Goal: Task Accomplishment & Management: Manage account settings

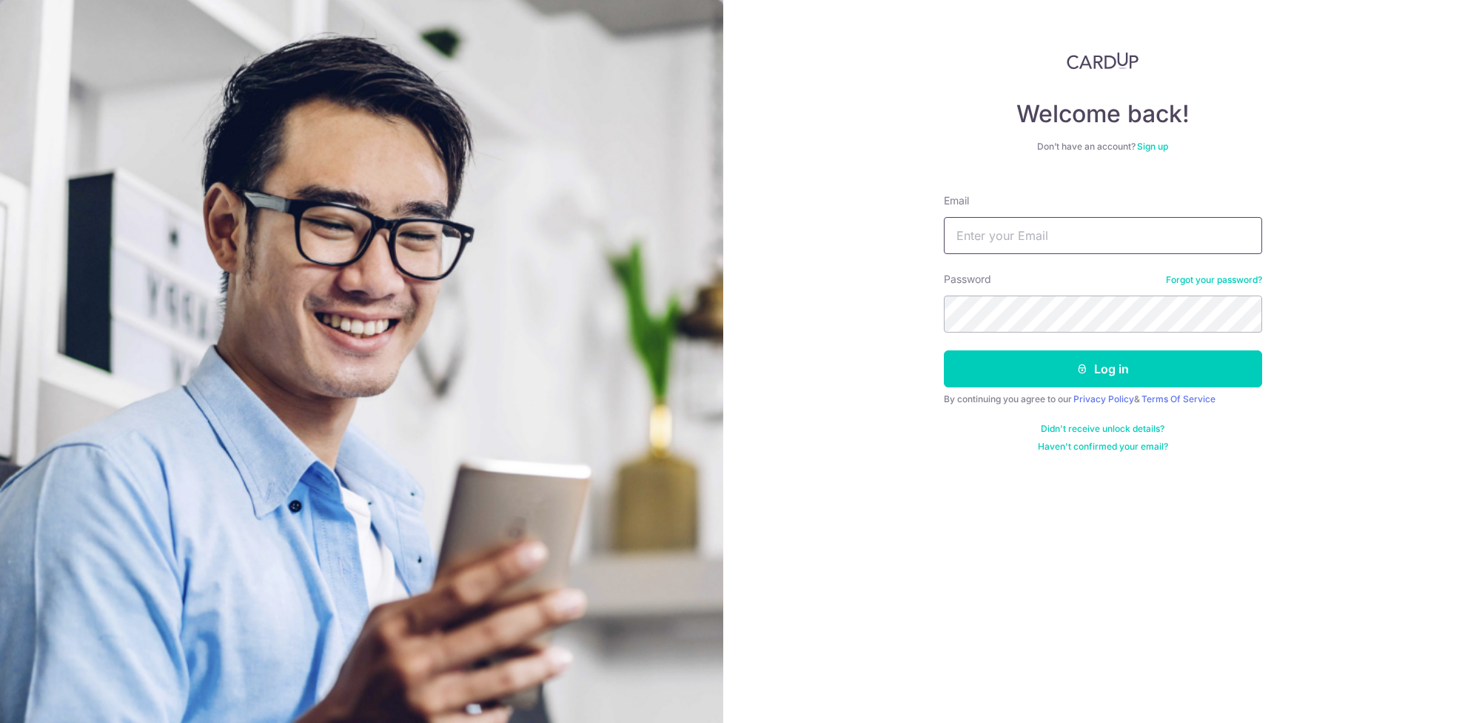
type input "KATHRYNTAN.PS@GMAIL.COM"
click at [1100, 379] on button "Log in" at bounding box center [1103, 368] width 318 height 37
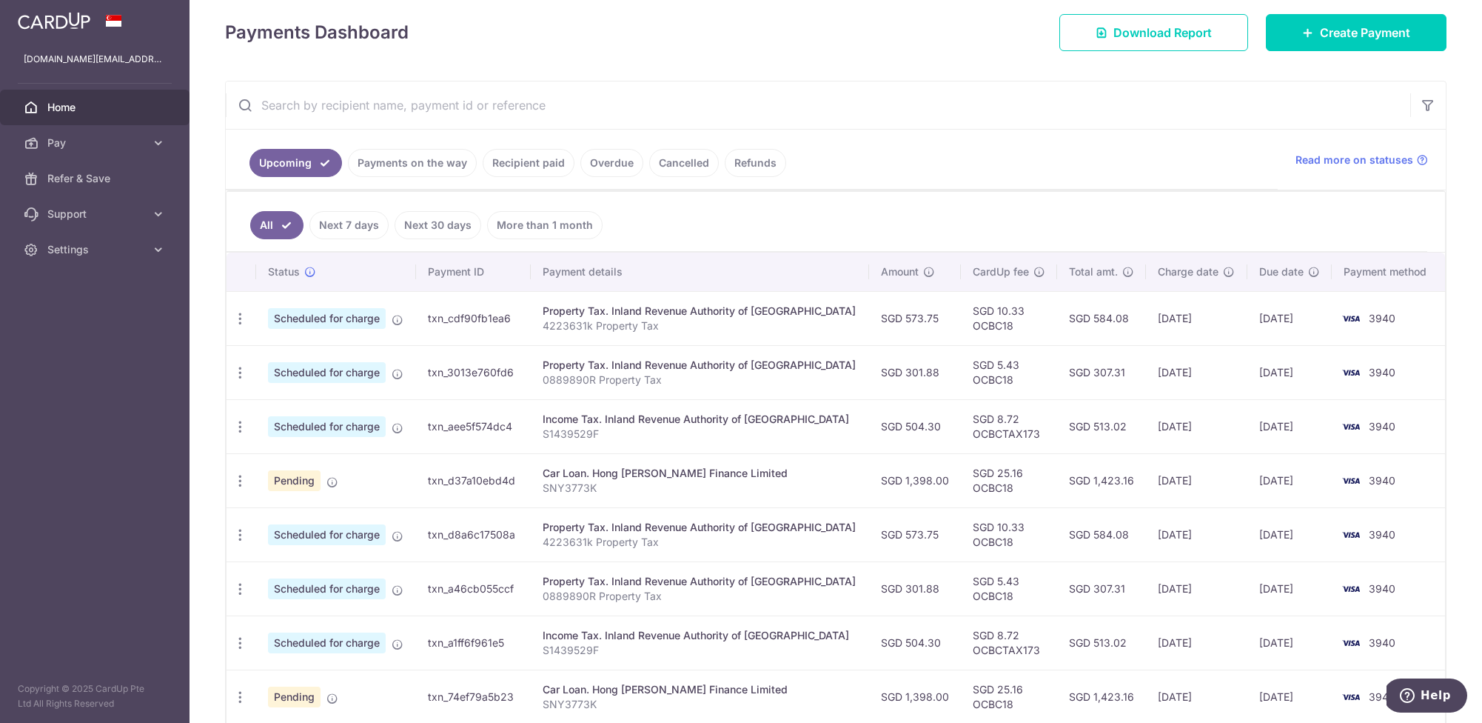
scroll to position [190, 0]
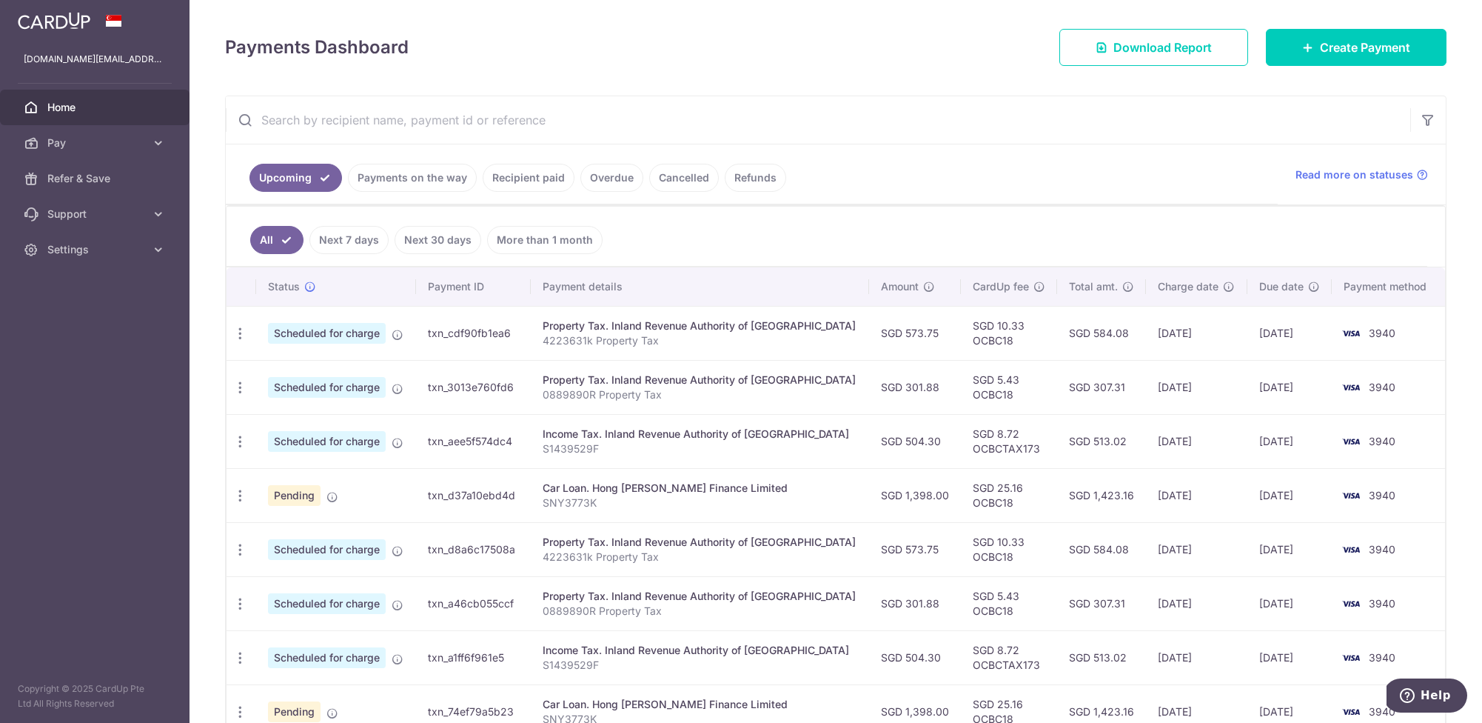
click at [420, 178] on link "Payments on the way" at bounding box center [412, 178] width 129 height 28
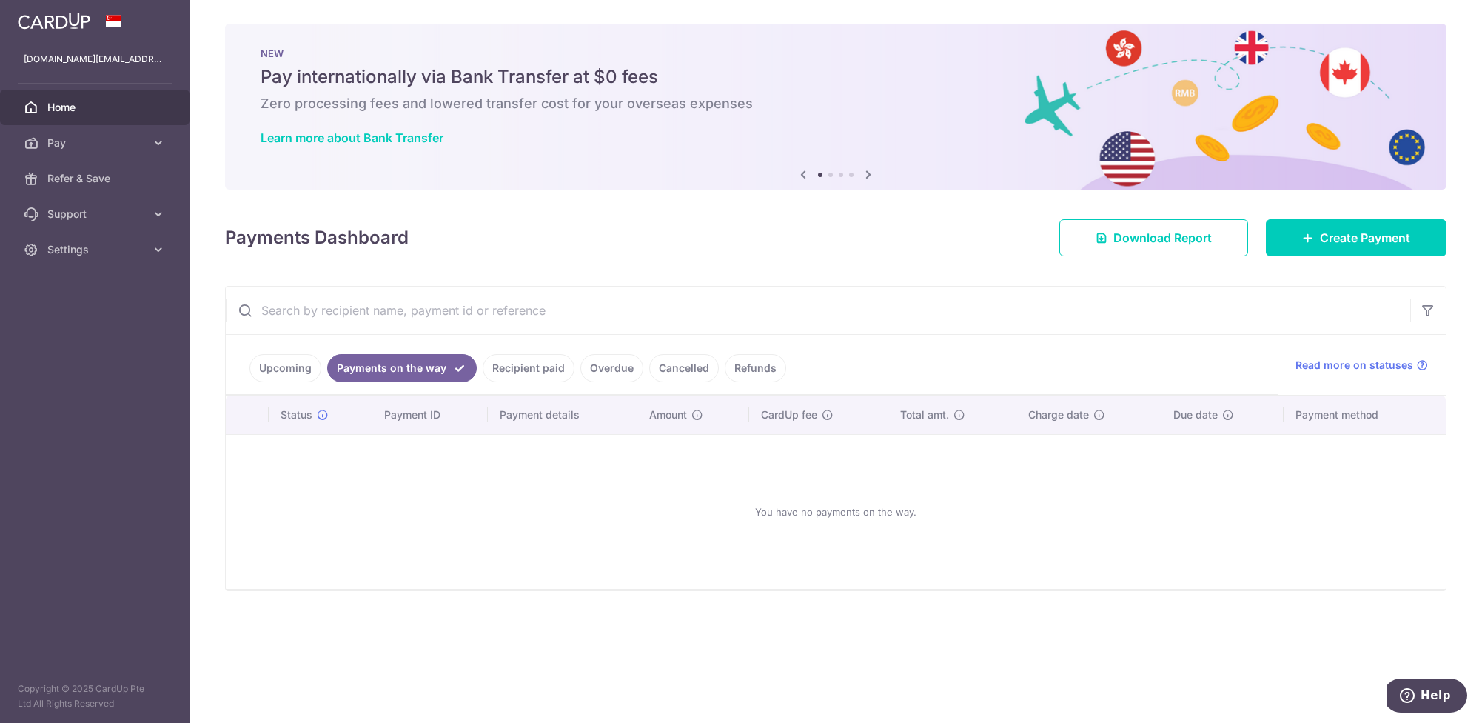
click at [535, 363] on link "Recipient paid" at bounding box center [529, 368] width 92 height 28
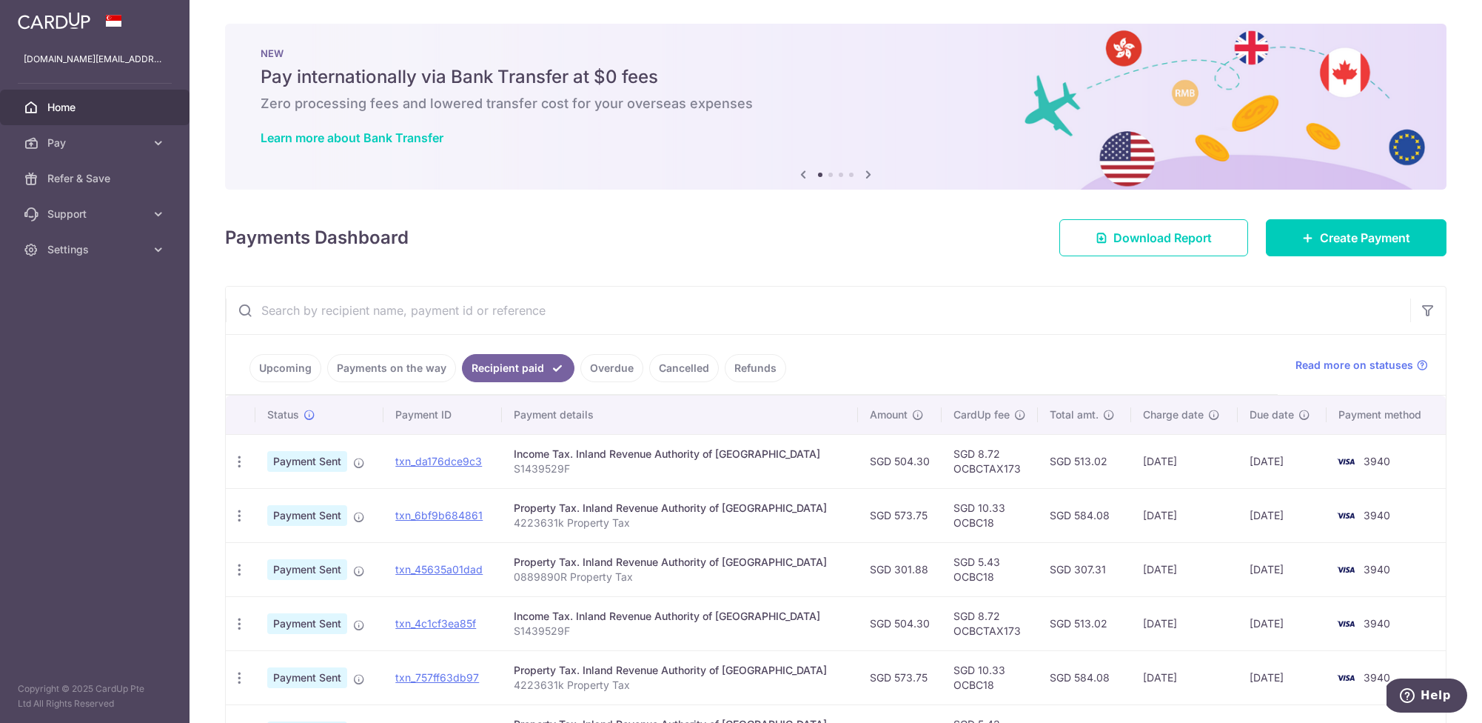
click at [603, 373] on link "Overdue" at bounding box center [611, 368] width 63 height 28
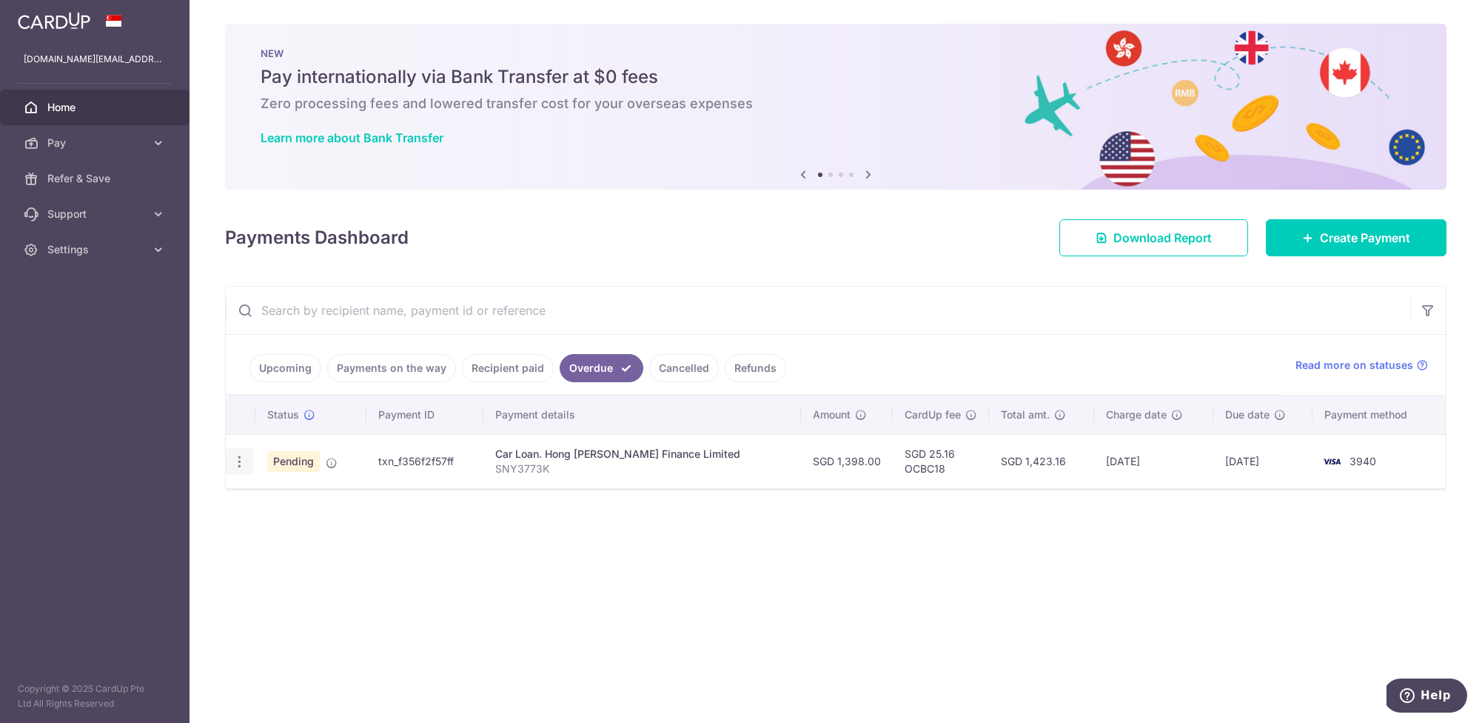
click at [244, 463] on icon "button" at bounding box center [240, 462] width 16 height 16
click at [337, 536] on span "Cancel payment" at bounding box center [318, 538] width 99 height 18
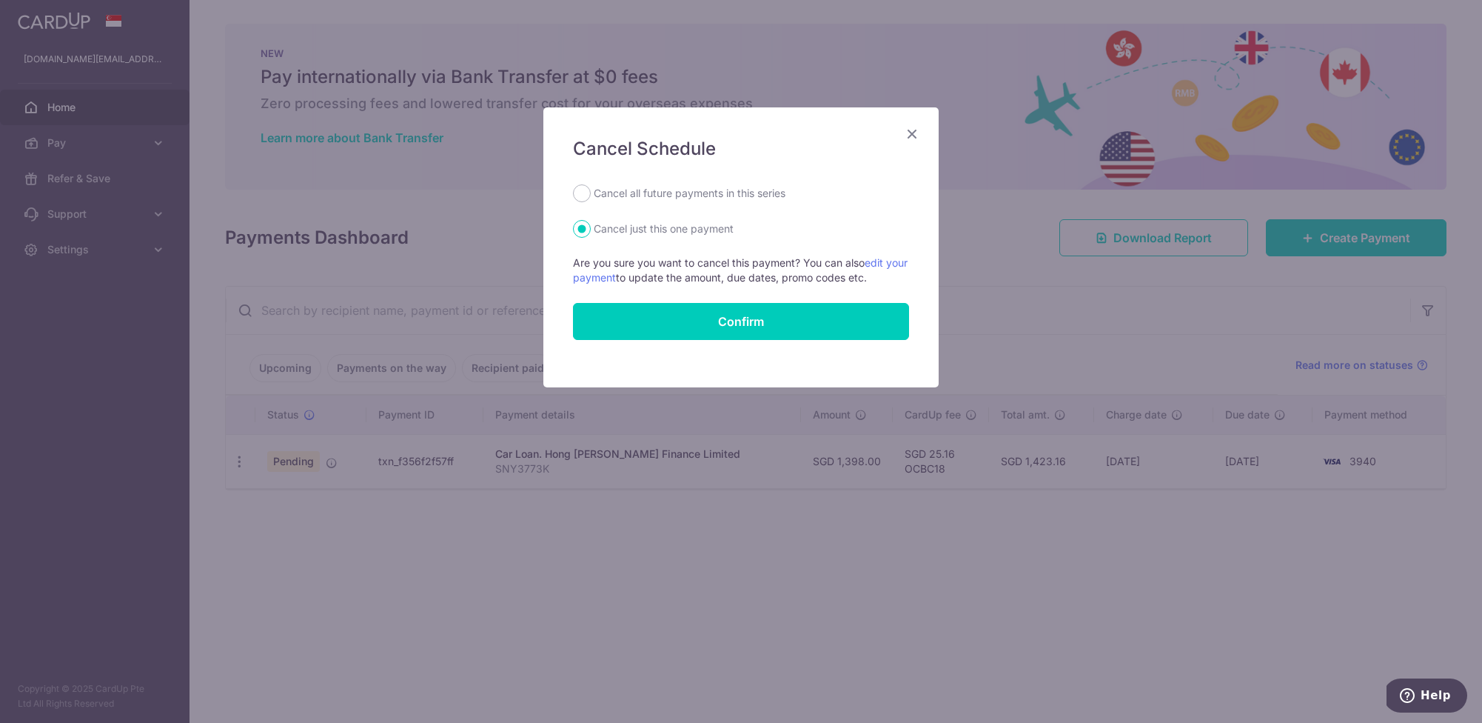
drag, startPoint x: 582, startPoint y: 195, endPoint x: 584, endPoint y: 218, distance: 23.1
click at [582, 196] on input "Cancel all future payments in this series" at bounding box center [582, 193] width 18 height 18
radio input "true"
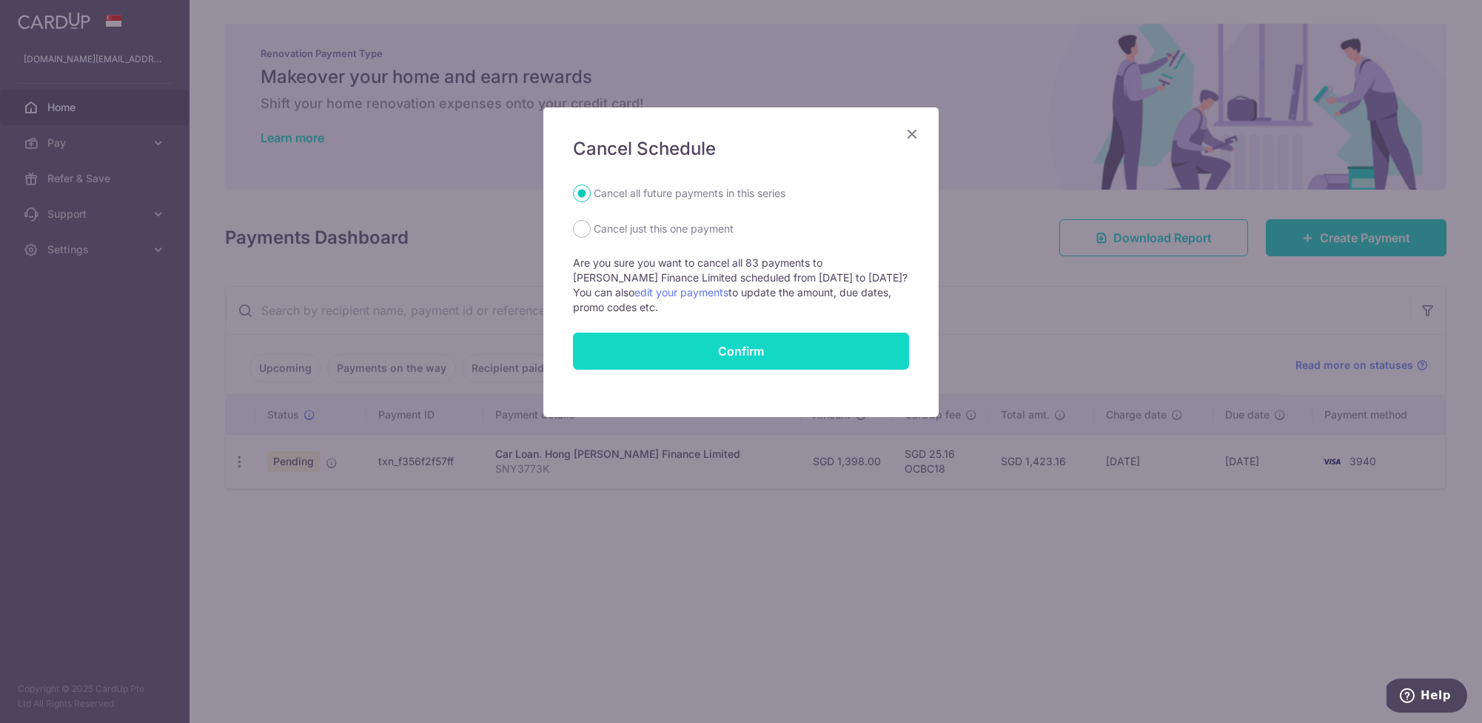
click at [750, 352] on button "Confirm" at bounding box center [741, 350] width 336 height 37
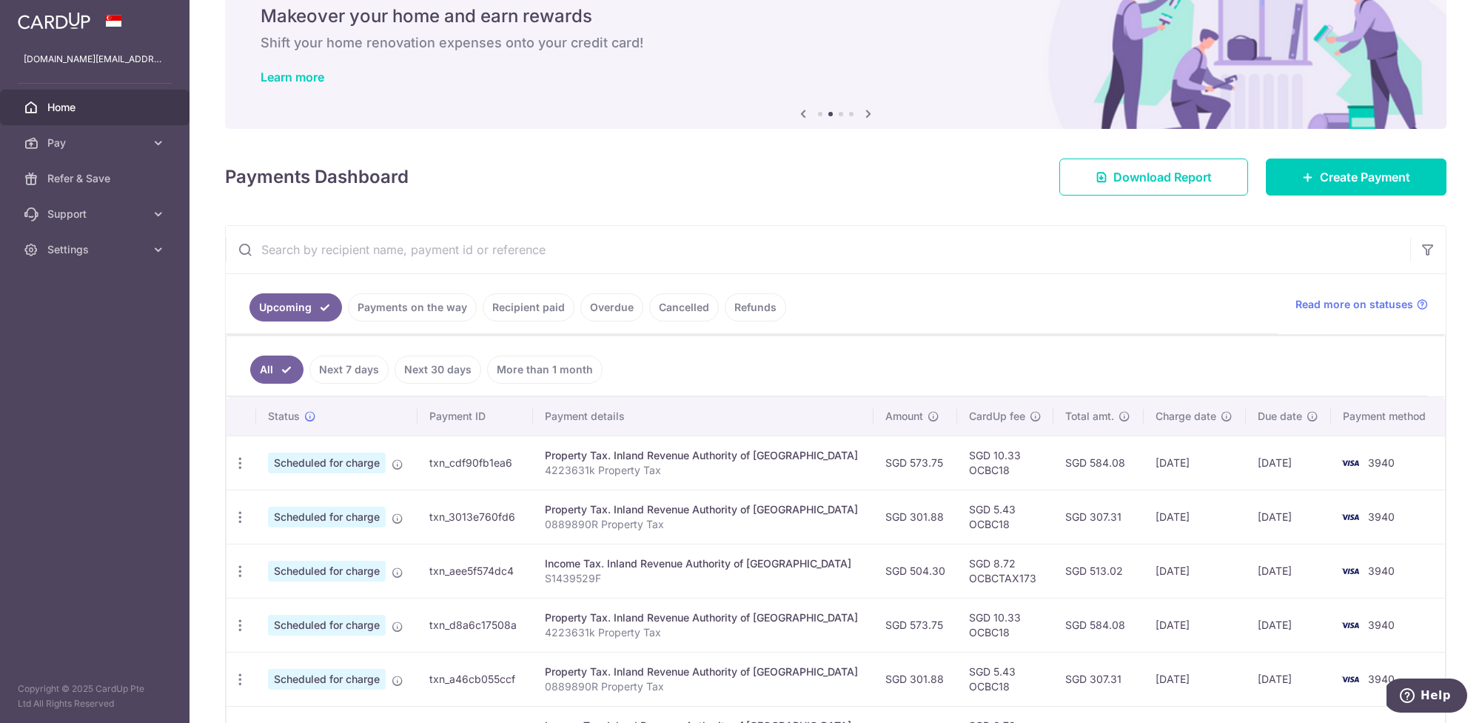
scroll to position [55, 0]
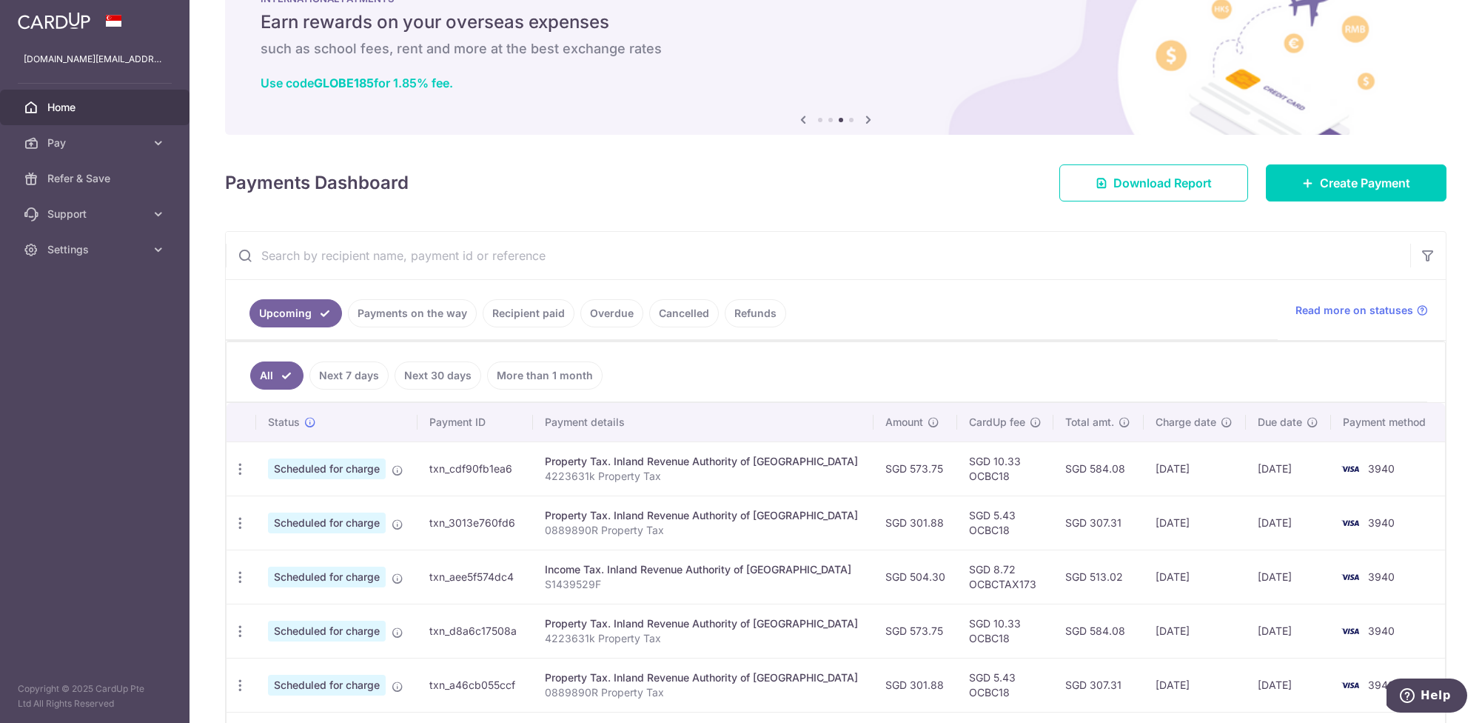
click at [63, 110] on span "Home" at bounding box center [96, 107] width 98 height 15
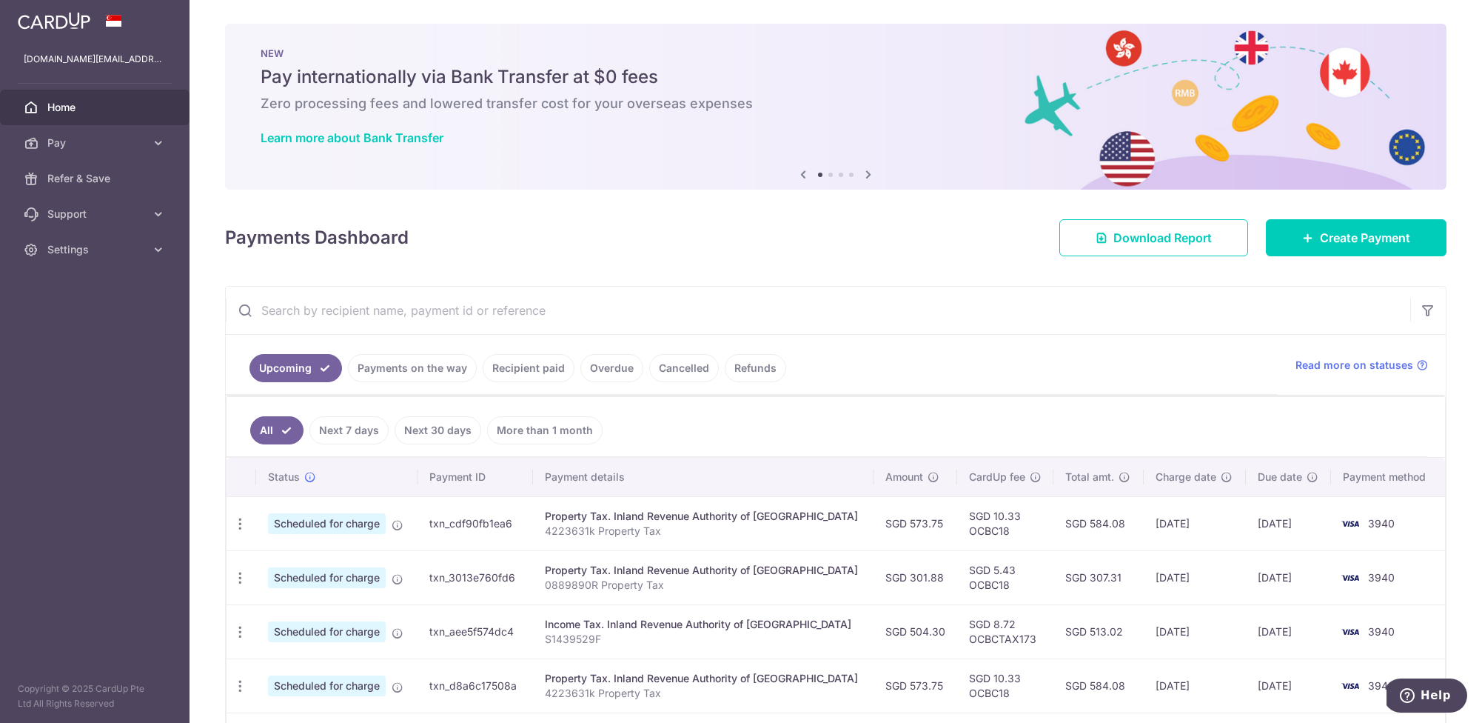
click at [869, 170] on icon at bounding box center [869, 174] width 18 height 19
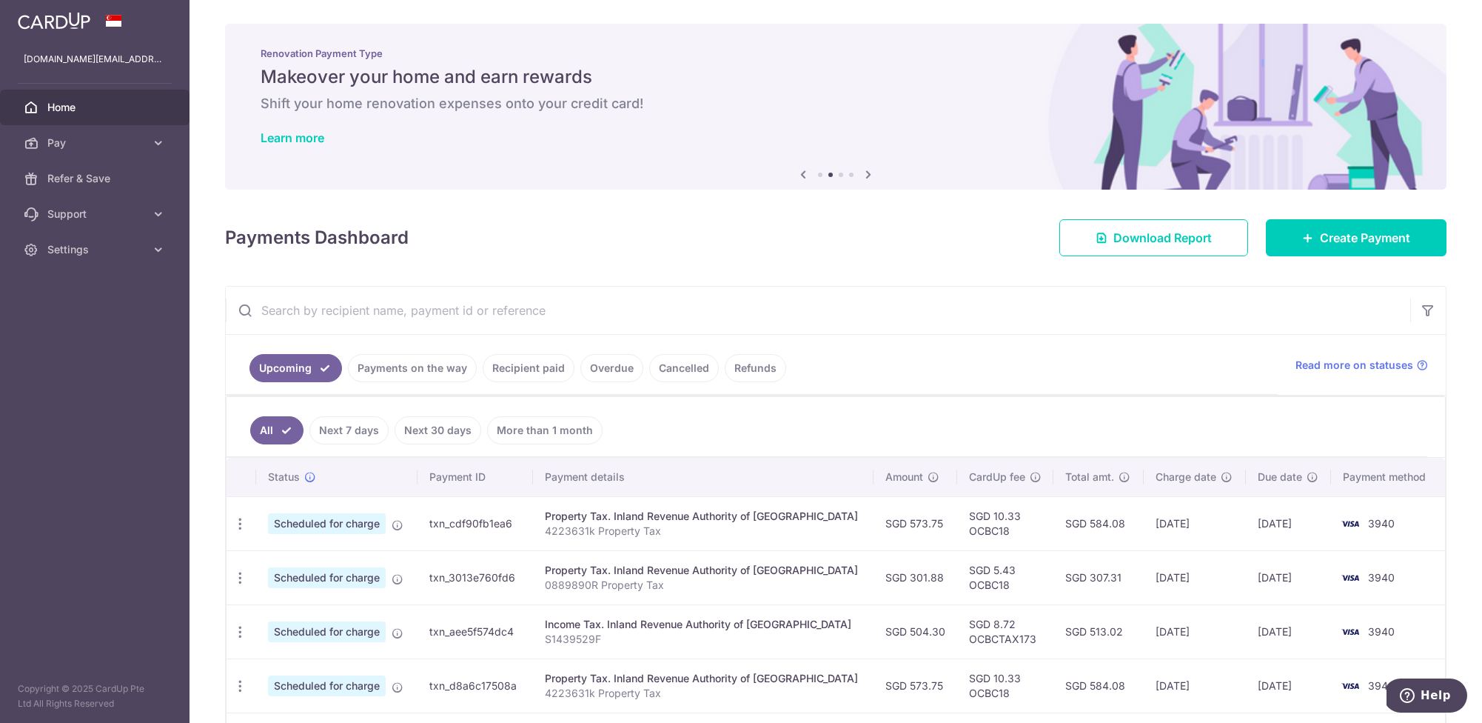
click at [869, 170] on icon at bounding box center [869, 174] width 18 height 19
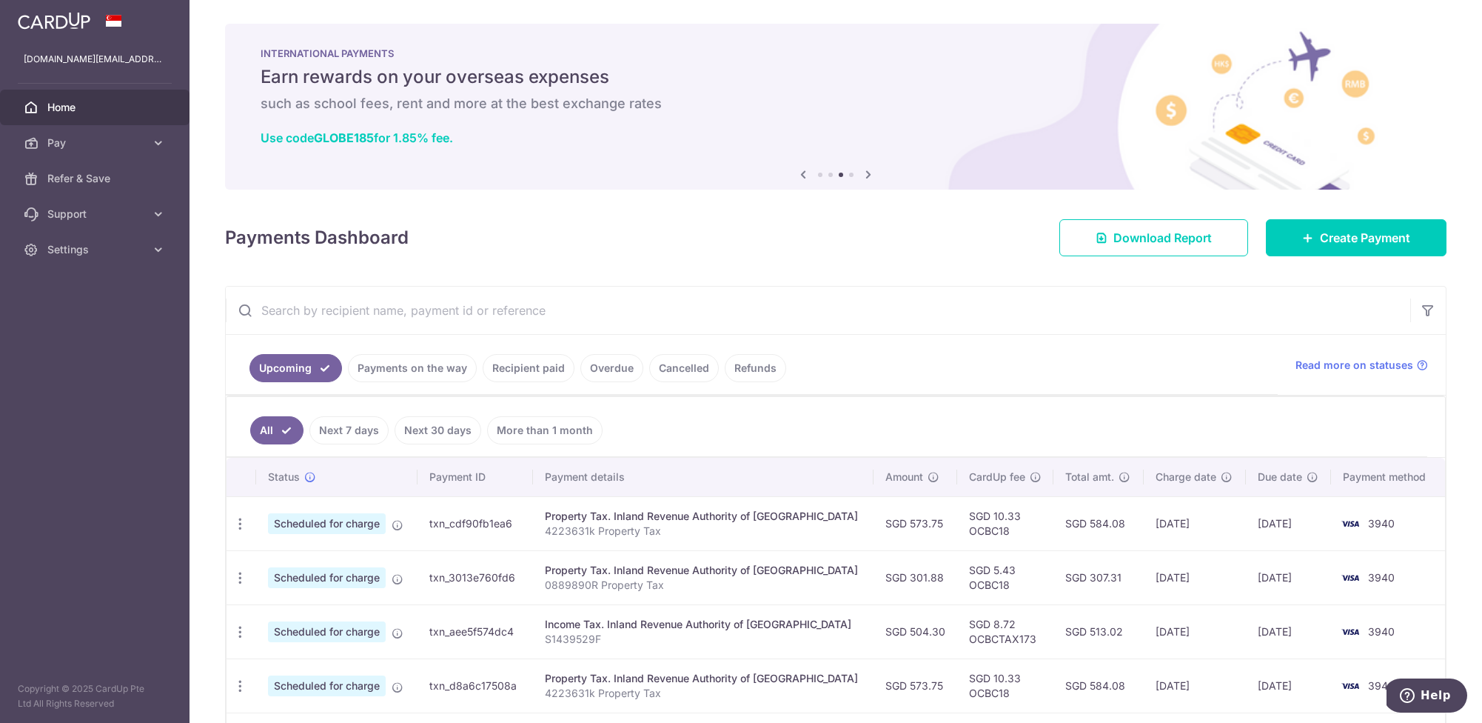
click at [869, 170] on icon at bounding box center [869, 174] width 18 height 19
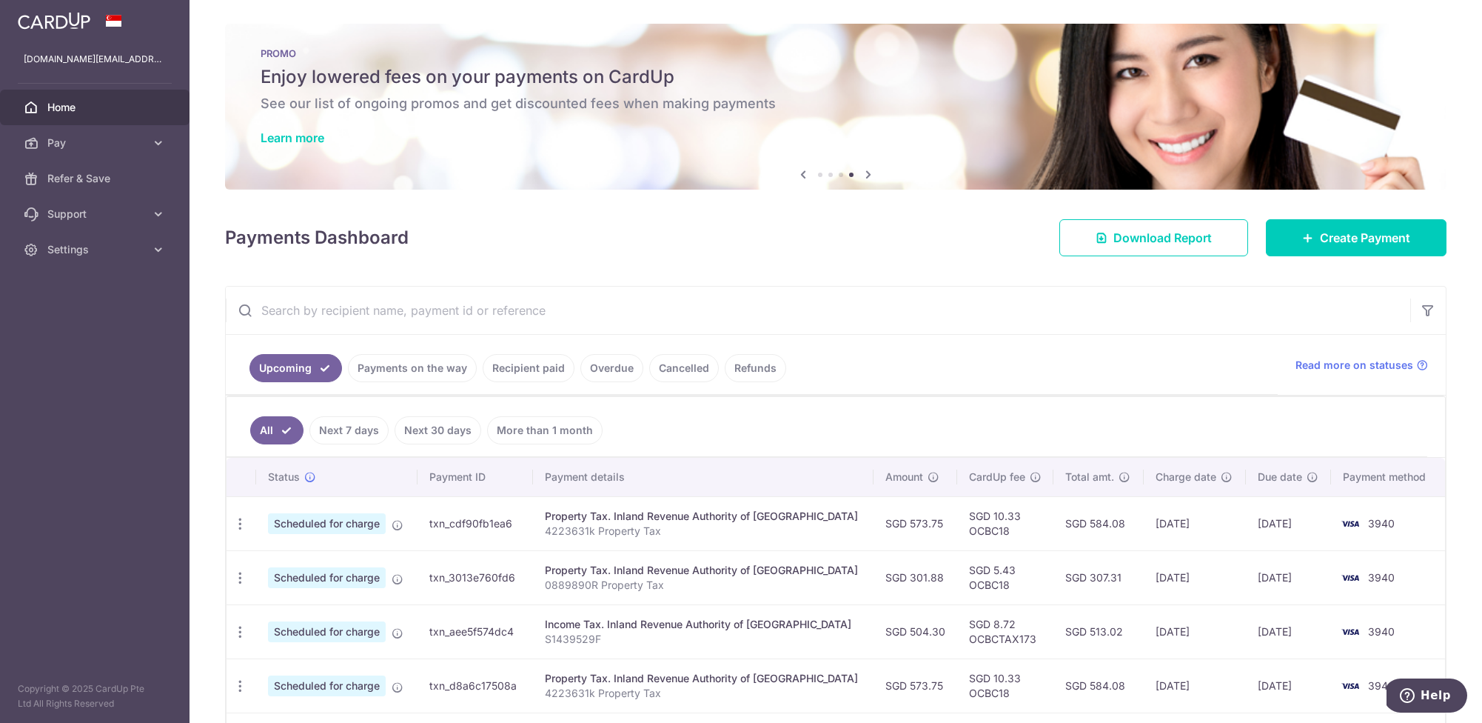
click at [869, 170] on icon at bounding box center [869, 174] width 18 height 19
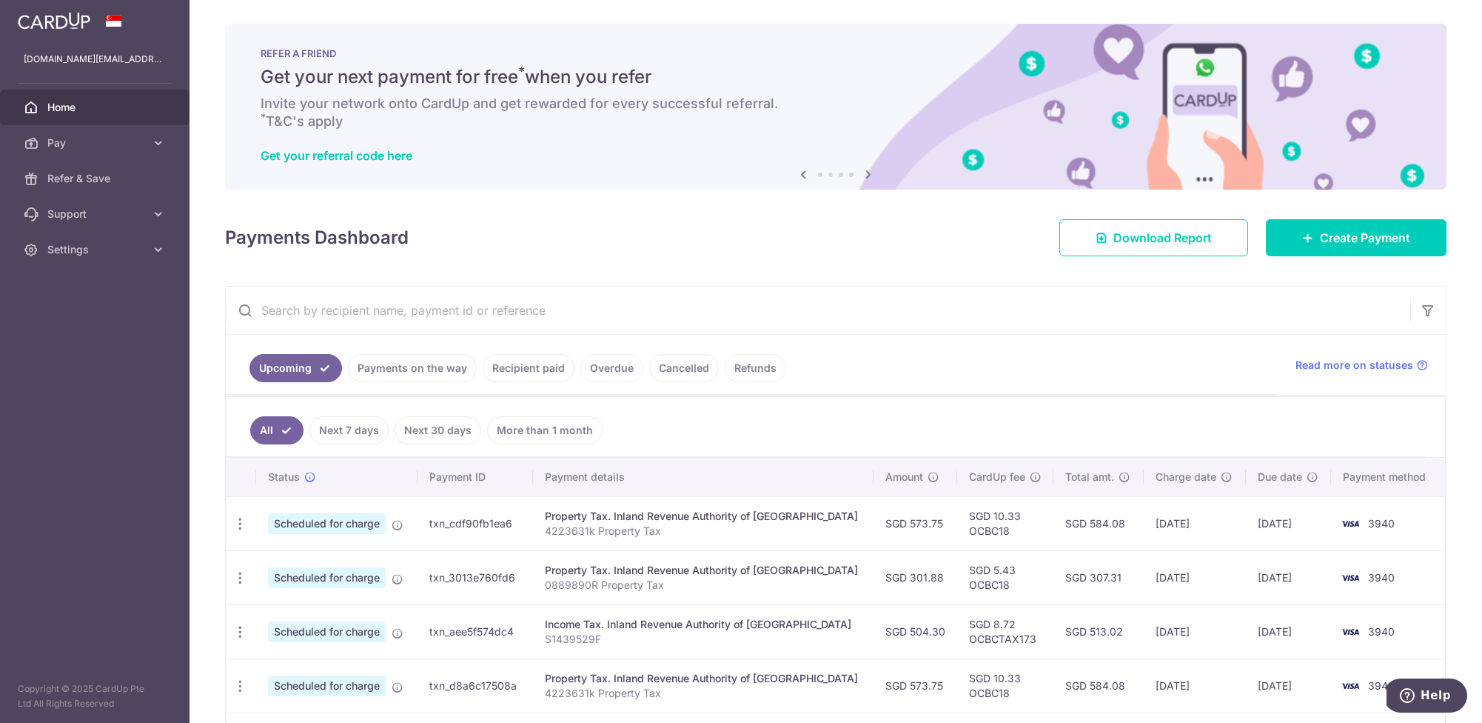
click at [869, 170] on icon at bounding box center [869, 174] width 18 height 19
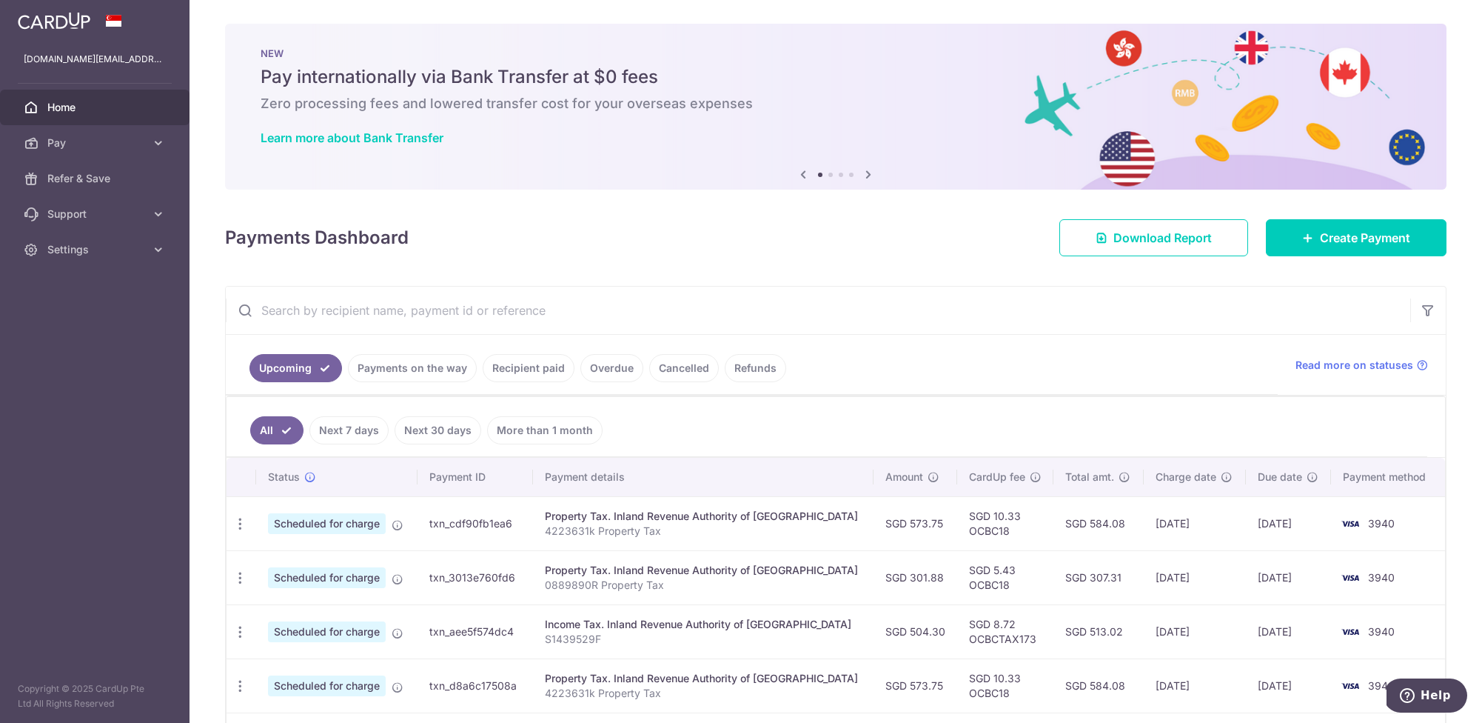
click at [58, 100] on span "Home" at bounding box center [96, 107] width 98 height 15
